Goal: Check status: Check status

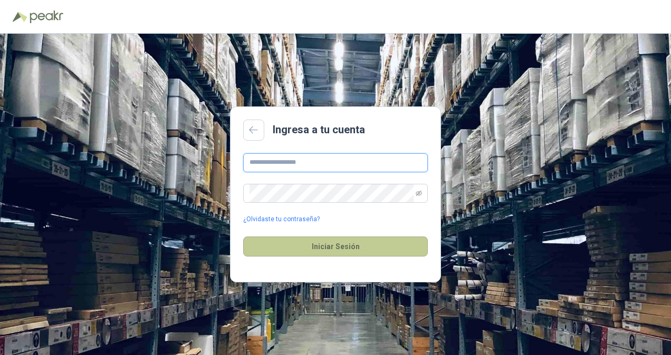
type input "**********"
click at [282, 248] on button "Iniciar Sesión" at bounding box center [335, 247] width 185 height 20
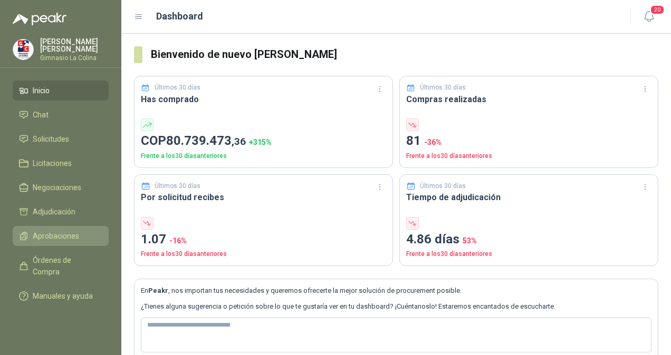
drag, startPoint x: 580, startPoint y: 0, endPoint x: 59, endPoint y: 232, distance: 570.4
click at [59, 232] on span "Aprobaciones" at bounding box center [56, 236] width 46 height 12
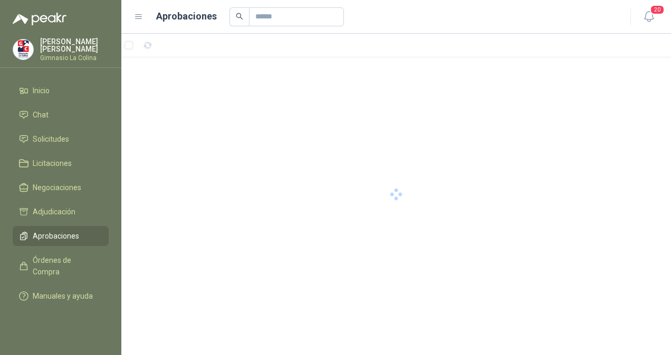
click at [59, 232] on span "Aprobaciones" at bounding box center [56, 236] width 46 height 12
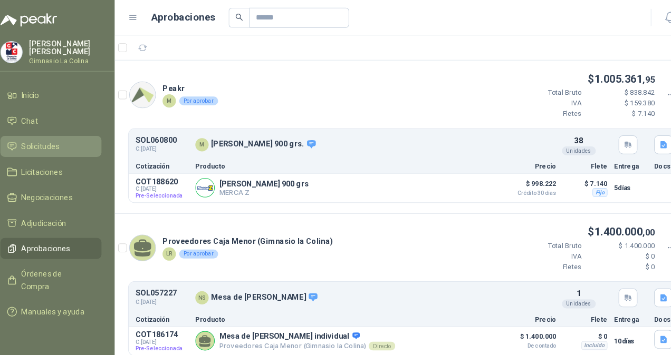
click at [52, 140] on span "Solicitudes" at bounding box center [51, 139] width 36 height 12
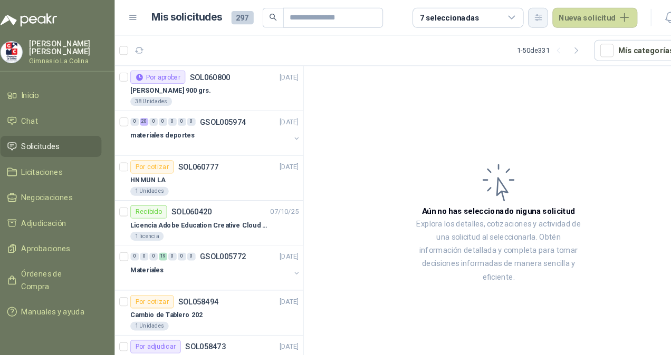
click at [525, 15] on icon "button" at bounding box center [523, 16] width 9 height 9
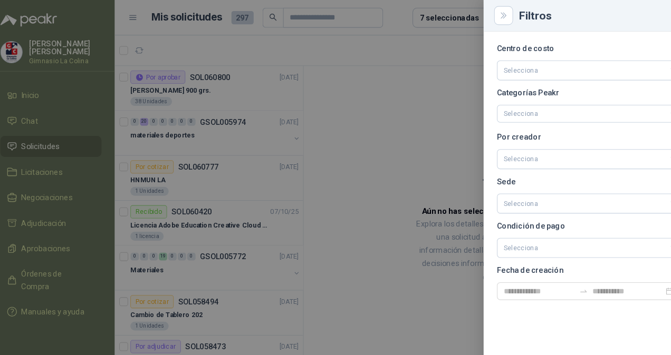
click at [434, 45] on div at bounding box center [335, 177] width 671 height 355
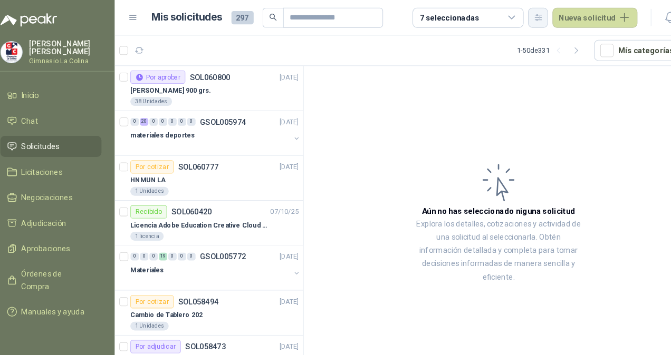
click at [524, 15] on icon "button" at bounding box center [523, 16] width 9 height 9
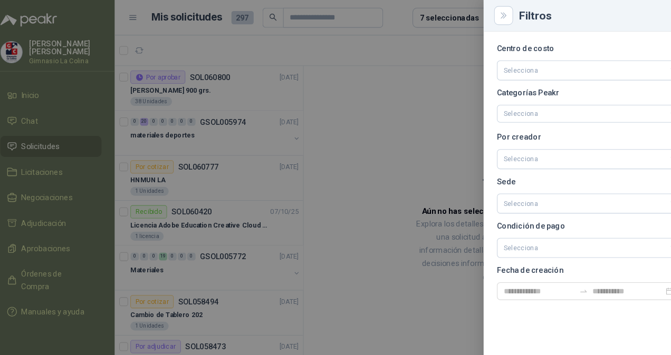
click at [387, 69] on div at bounding box center [335, 177] width 671 height 355
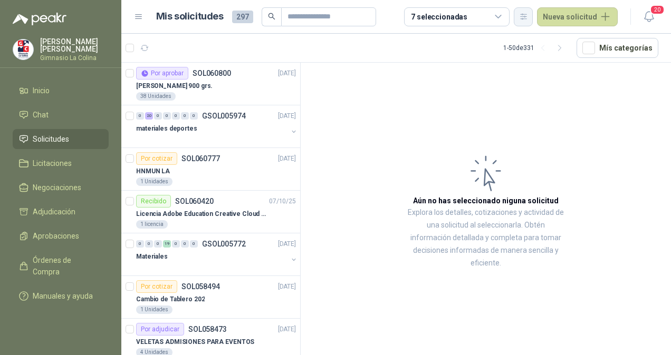
click at [530, 24] on button "button" at bounding box center [523, 16] width 19 height 19
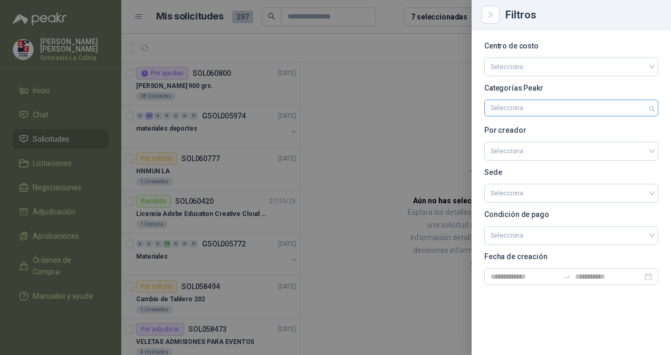
click at [543, 110] on div at bounding box center [565, 107] width 159 height 7
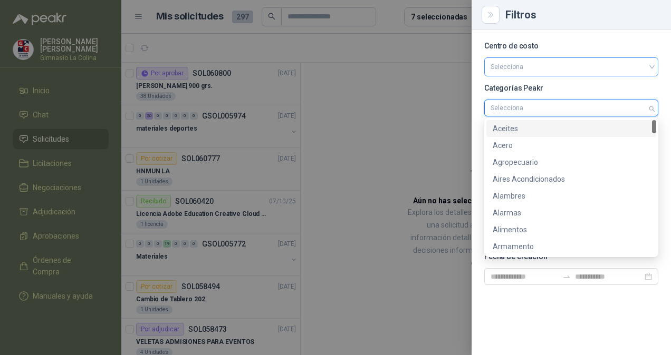
click at [590, 67] on input "search" at bounding box center [570, 66] width 161 height 16
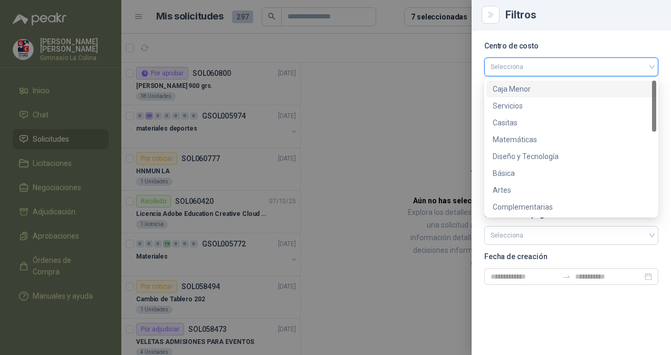
click at [426, 104] on div at bounding box center [335, 177] width 671 height 355
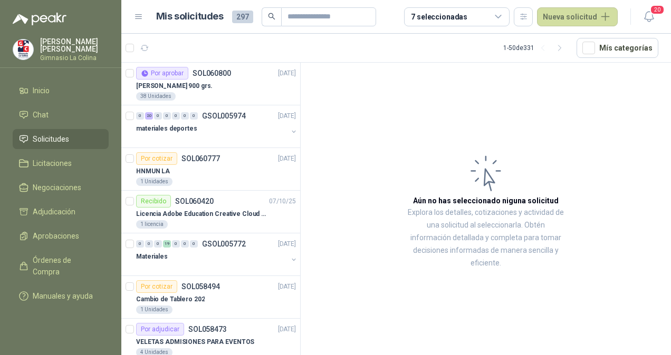
click at [242, 15] on span "297" at bounding box center [242, 17] width 21 height 13
click at [449, 16] on div "7 seleccionadas" at bounding box center [439, 17] width 56 height 12
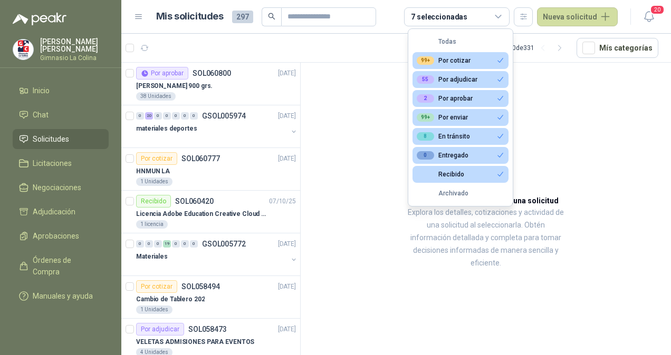
click at [468, 117] on button "99+ Por enviar" at bounding box center [460, 117] width 96 height 17
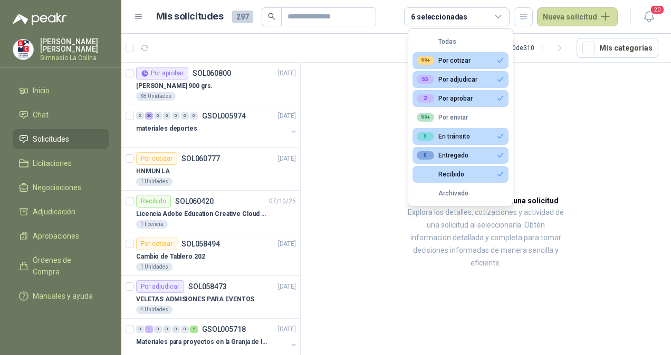
click at [482, 138] on button "8 En tránsito" at bounding box center [460, 136] width 96 height 17
click at [473, 155] on button "0 Entregado" at bounding box center [460, 155] width 96 height 17
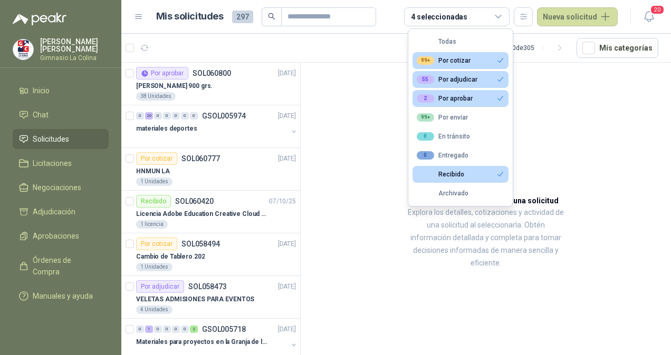
click at [485, 175] on button "Recibido" at bounding box center [460, 174] width 96 height 17
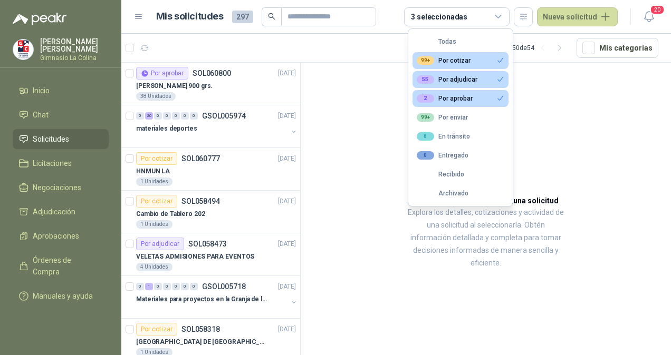
click at [497, 60] on icon "button" at bounding box center [500, 60] width 8 height 8
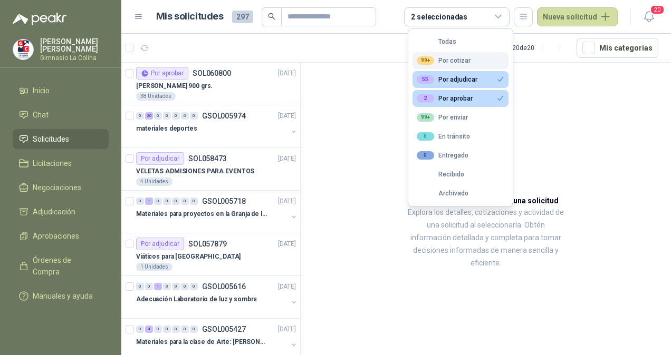
click at [351, 169] on article "Aún no has seleccionado niguna solicitud Explora los detalles, cotizaciones y a…" at bounding box center [486, 211] width 370 height 296
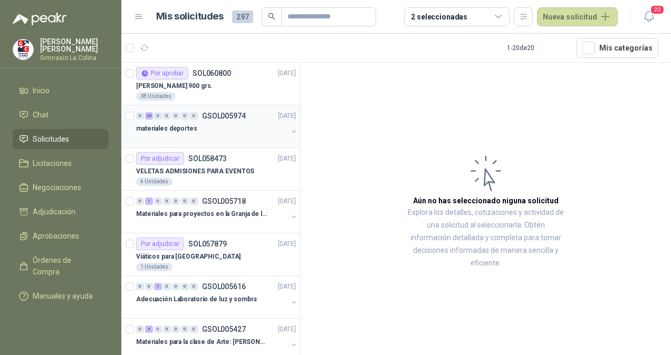
click at [211, 123] on div "materiales deportes" at bounding box center [211, 128] width 151 height 13
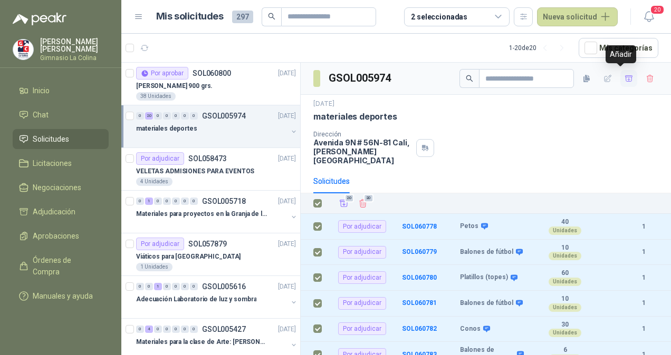
click at [624, 80] on icon "button" at bounding box center [628, 78] width 9 height 9
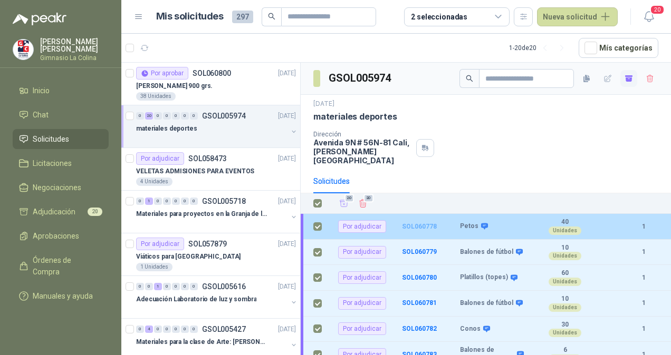
click at [424, 223] on b "SOL060778" at bounding box center [419, 226] width 35 height 7
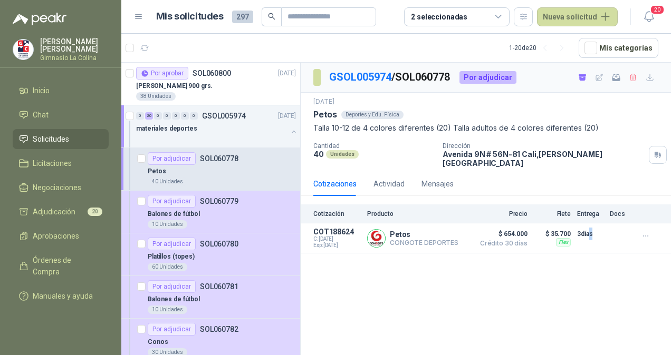
drag, startPoint x: 643, startPoint y: 230, endPoint x: 589, endPoint y: 256, distance: 60.4
click at [589, 256] on div "GSOL005974 / SOL060778 Por adjudicar [DATE] Petos Deportes y Edu. Física Talla …" at bounding box center [486, 211] width 370 height 296
drag, startPoint x: 589, startPoint y: 256, endPoint x: 599, endPoint y: 271, distance: 17.6
click at [599, 271] on div "GSOL005974 / SOL060778 Por adjudicar [DATE] Petos Deportes y Edu. Física Talla …" at bounding box center [486, 211] width 370 height 296
click at [649, 232] on icon "button" at bounding box center [645, 236] width 9 height 9
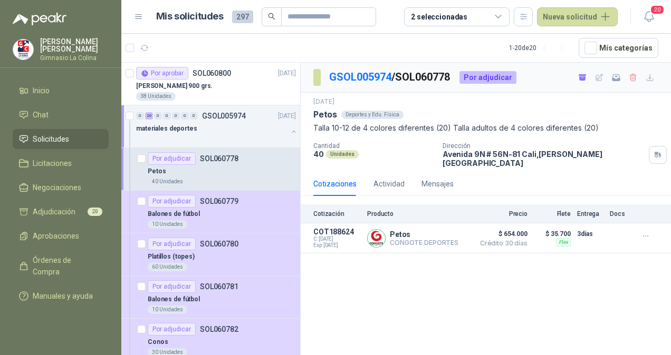
click at [601, 262] on div "GSOL005974 / SOL060778 Por adjudicar [DATE] Petos Deportes y Edu. Física Talla …" at bounding box center [486, 211] width 370 height 296
click at [137, 129] on p "materiales deportes" at bounding box center [166, 129] width 61 height 10
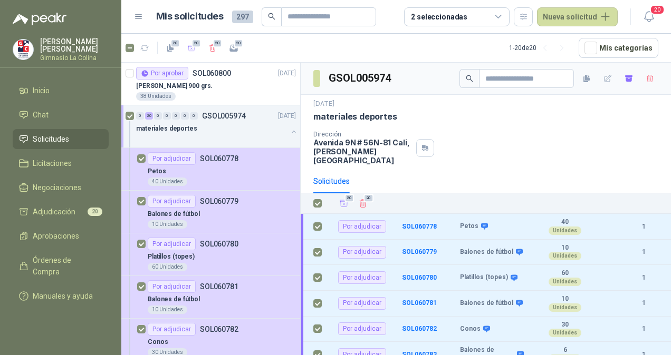
click at [376, 169] on div "Solicitudes" at bounding box center [485, 181] width 345 height 24
click at [68, 210] on span "Adjudicación" at bounding box center [54, 212] width 43 height 12
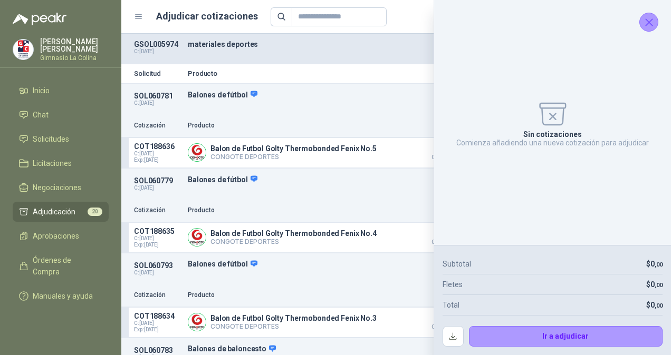
click at [648, 21] on icon "Cerrar" at bounding box center [648, 22] width 13 height 13
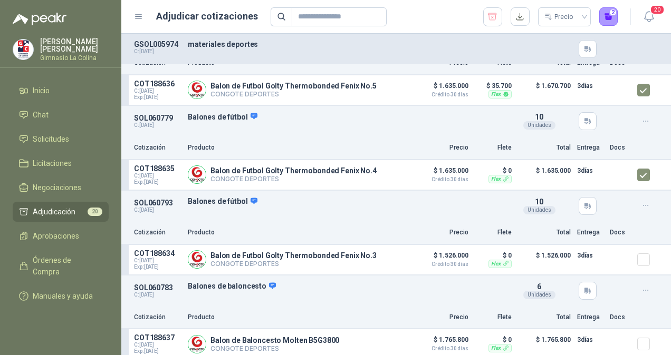
scroll to position [73, 0]
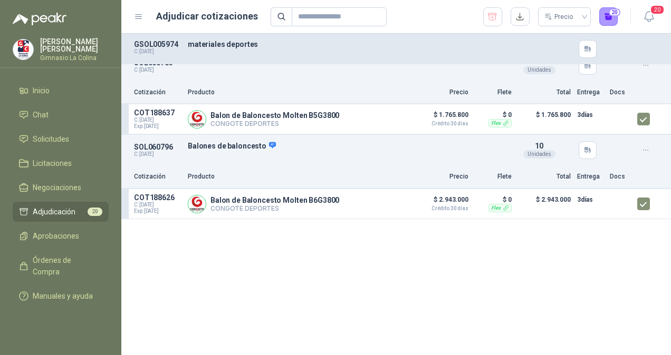
scroll to position [0, 0]
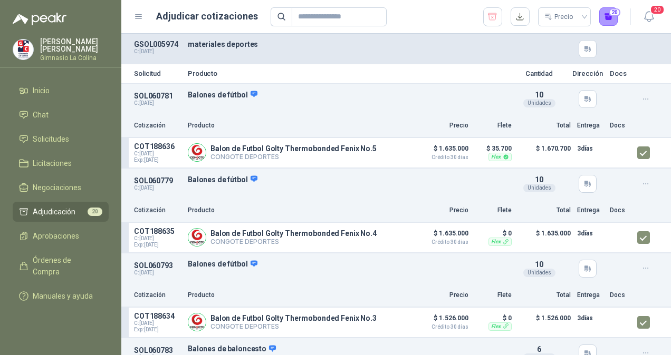
click at [641, 99] on icon "button" at bounding box center [645, 99] width 9 height 9
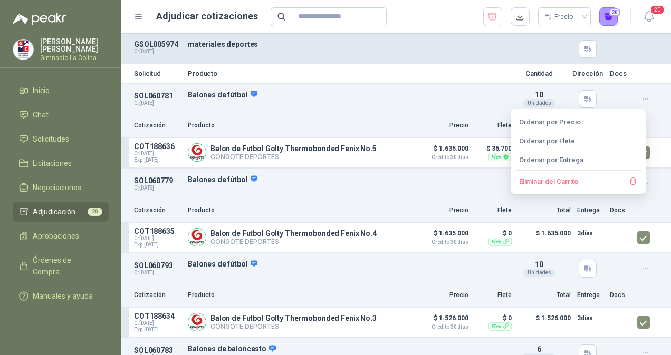
click at [641, 99] on icon "button" at bounding box center [645, 99] width 9 height 9
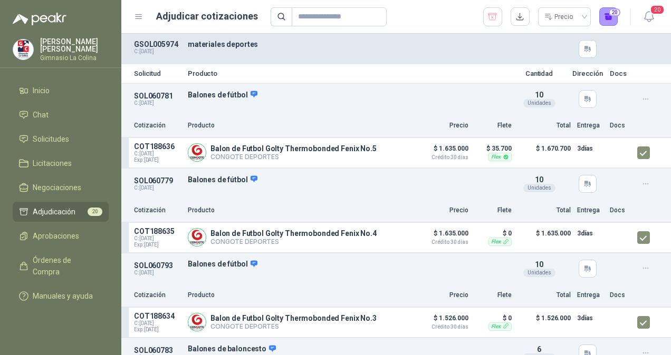
click at [670, 30] on header "Adjudicar cotizaciones Precio 20 20" at bounding box center [396, 17] width 550 height 34
click at [614, 16] on button "20" at bounding box center [608, 16] width 19 height 19
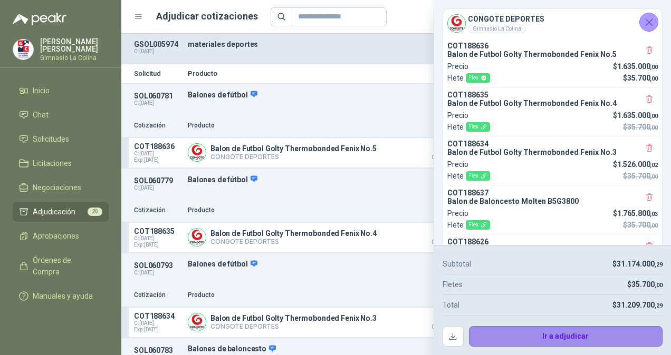
click at [571, 333] on button "Ir a adjudicar" at bounding box center [566, 336] width 194 height 21
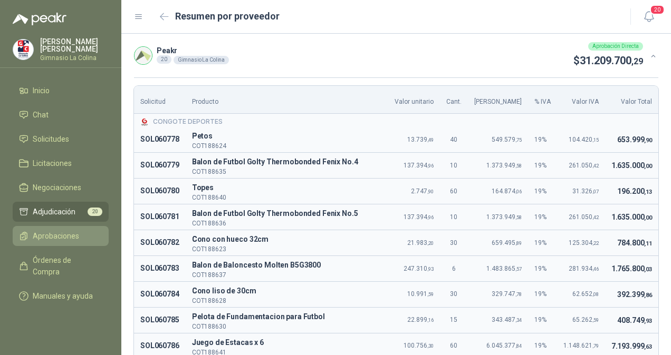
click at [51, 234] on span "Aprobaciones" at bounding box center [56, 236] width 46 height 12
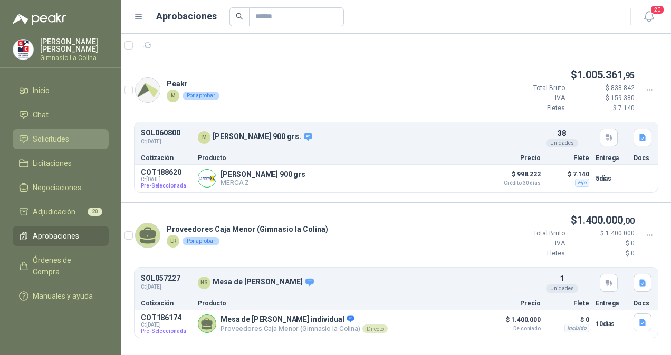
click at [50, 136] on span "Solicitudes" at bounding box center [51, 139] width 36 height 12
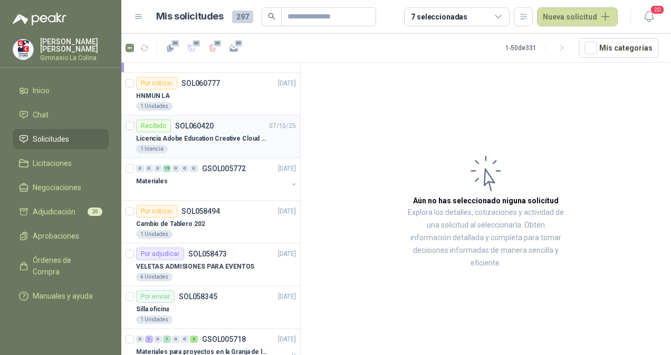
scroll to position [71, 0]
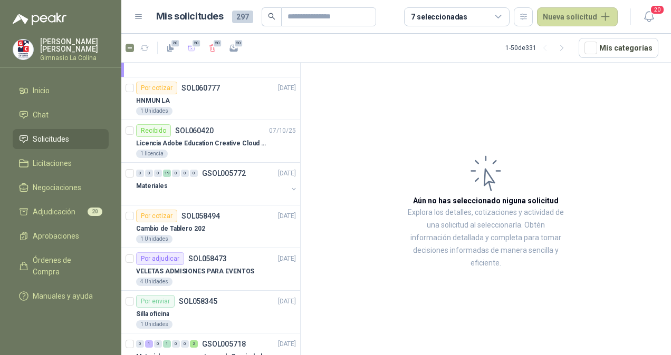
click at [503, 14] on icon at bounding box center [498, 16] width 9 height 9
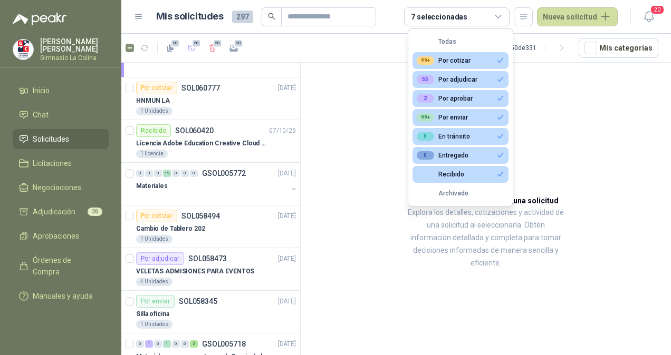
click at [493, 176] on button "Recibido" at bounding box center [460, 174] width 96 height 17
click at [487, 152] on button "0 Entregado" at bounding box center [460, 155] width 96 height 17
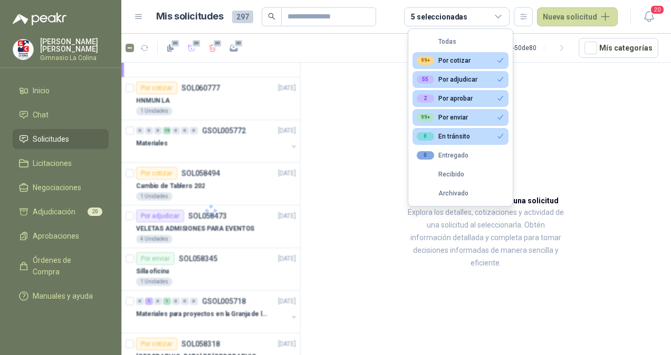
click at [483, 136] on button "8 En tránsito" at bounding box center [460, 136] width 96 height 17
click at [483, 116] on button "99+ Por enviar" at bounding box center [460, 117] width 96 height 17
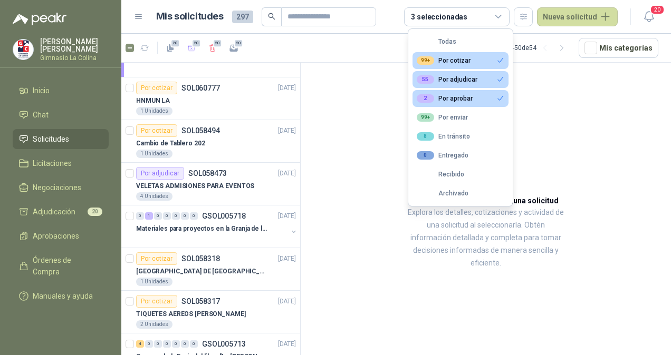
click at [488, 62] on button "99+ Por cotizar" at bounding box center [460, 60] width 96 height 17
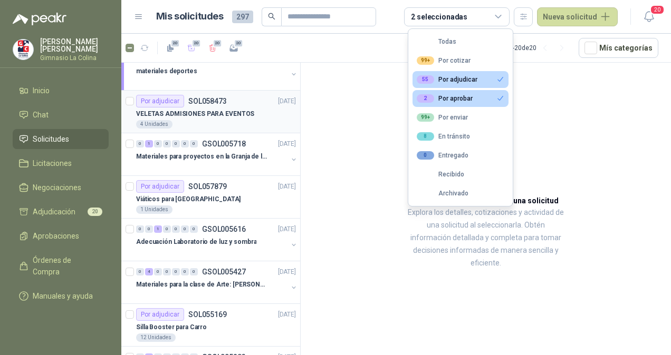
scroll to position [57, 0]
click at [230, 112] on p "VELETAS ADMISIONES PARA EVENTOS" at bounding box center [195, 115] width 118 height 10
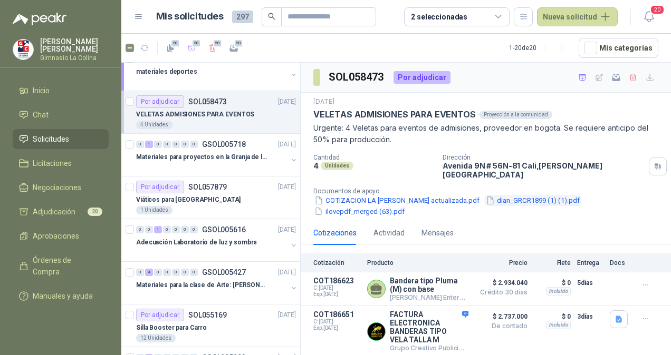
click at [525, 195] on button "dian_GRCR1899 (1) (1).pdf" at bounding box center [533, 200] width 96 height 11
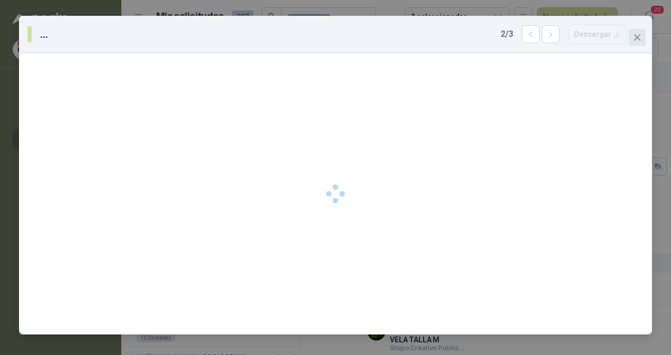
click at [632, 36] on span "Close" at bounding box center [637, 37] width 17 height 8
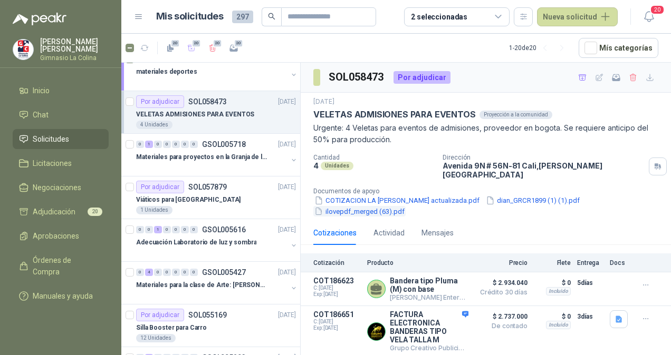
click at [360, 206] on button "ilovepdf_merged (63).pdf" at bounding box center [359, 211] width 92 height 11
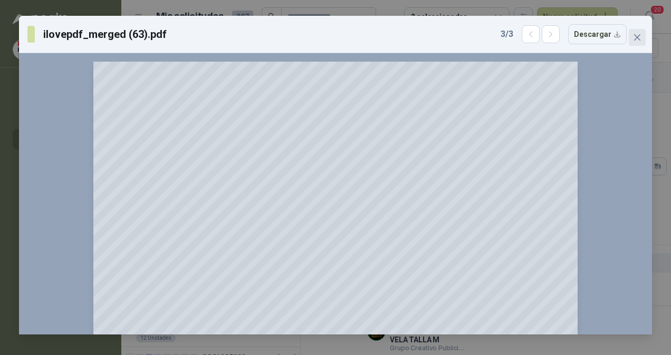
drag, startPoint x: 586, startPoint y: 89, endPoint x: 639, endPoint y: 40, distance: 71.7
click at [639, 40] on icon "close" at bounding box center [637, 37] width 8 height 8
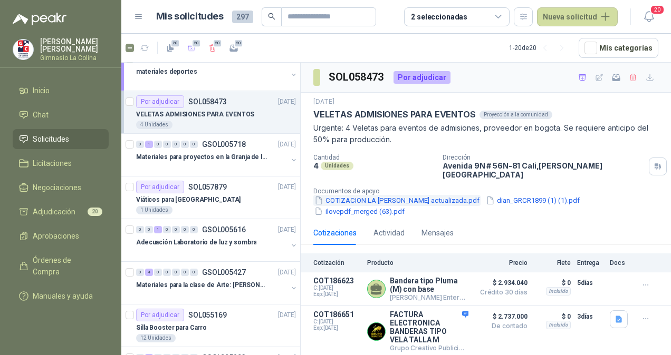
click at [347, 195] on button "COTIZACION LA [PERSON_NAME] actualizada.pdf" at bounding box center [396, 200] width 167 height 11
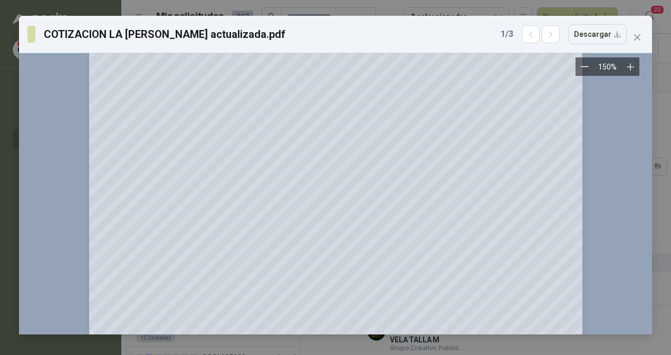
scroll to position [50, 0]
click at [636, 41] on icon "close" at bounding box center [637, 37] width 8 height 8
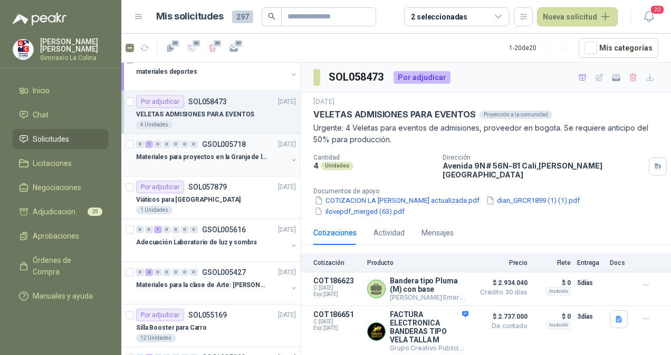
click at [240, 156] on p "Materiales para proyectos en la Granja de la UI" at bounding box center [201, 157] width 131 height 10
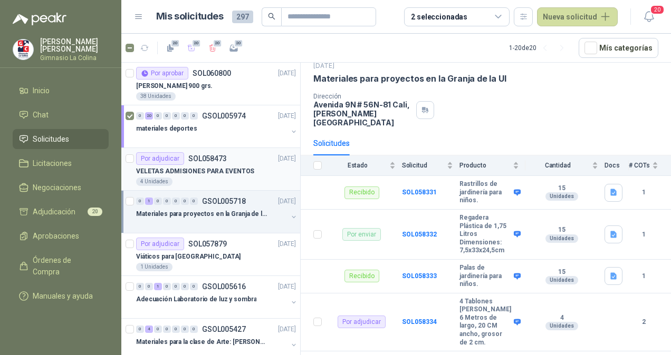
click at [227, 172] on p "VELETAS ADMISIONES PARA EVENTOS" at bounding box center [195, 172] width 118 height 10
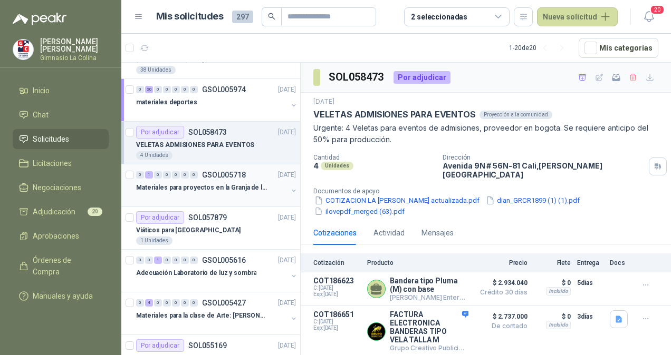
scroll to position [29, 0]
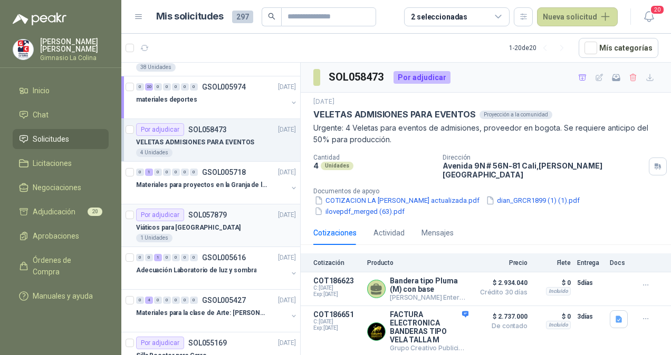
click at [230, 222] on div "Viáticos para [GEOGRAPHIC_DATA]" at bounding box center [216, 228] width 160 height 13
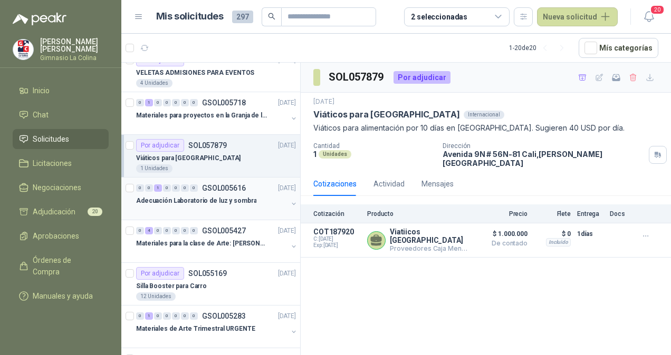
scroll to position [100, 0]
click at [239, 197] on p "Adecuación Laboratorio de luz y sombra" at bounding box center [196, 200] width 120 height 10
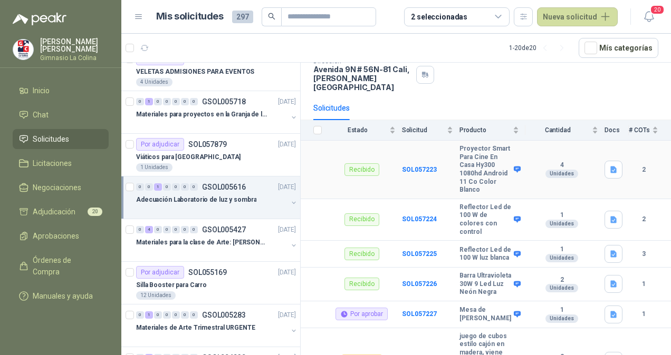
scroll to position [73, 0]
click at [234, 251] on div at bounding box center [211, 253] width 151 height 8
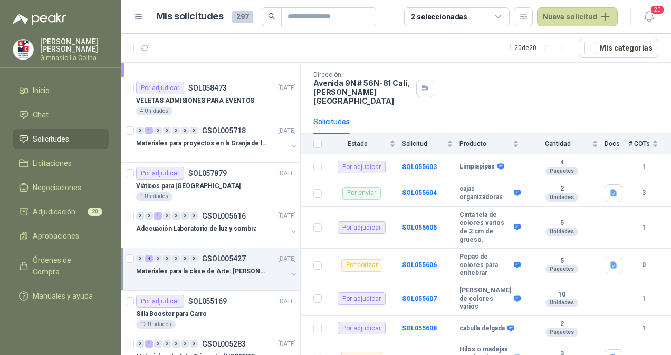
scroll to position [70, 0]
click at [498, 17] on icon at bounding box center [498, 16] width 9 height 9
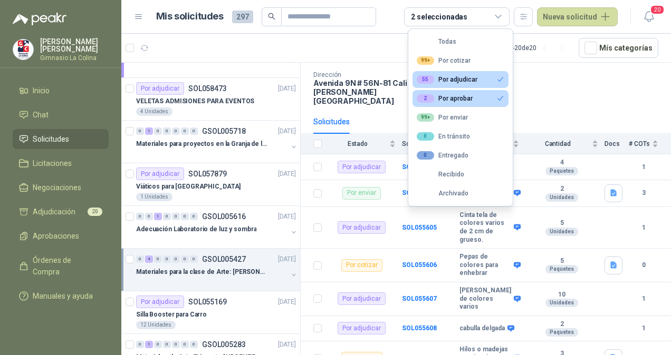
click at [502, 79] on icon "button" at bounding box center [500, 79] width 8 height 8
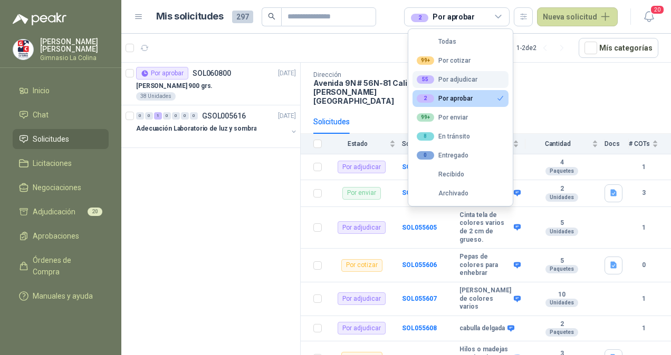
scroll to position [0, 0]
click at [236, 130] on p "Adecuación Laboratorio de luz y sombra" at bounding box center [196, 129] width 120 height 10
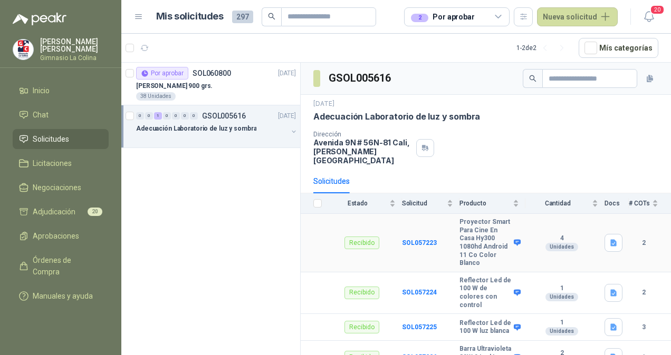
scroll to position [139, 0]
